Goal: Information Seeking & Learning: Learn about a topic

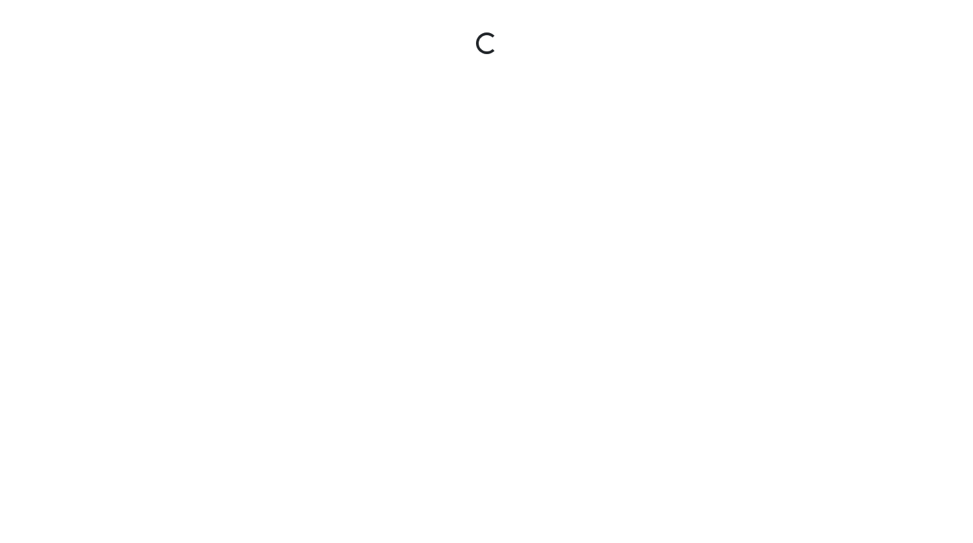
select select "hfMwSwR8a4b3zp8Gw4pjkd"
